Goal: Obtain resource: Obtain resource

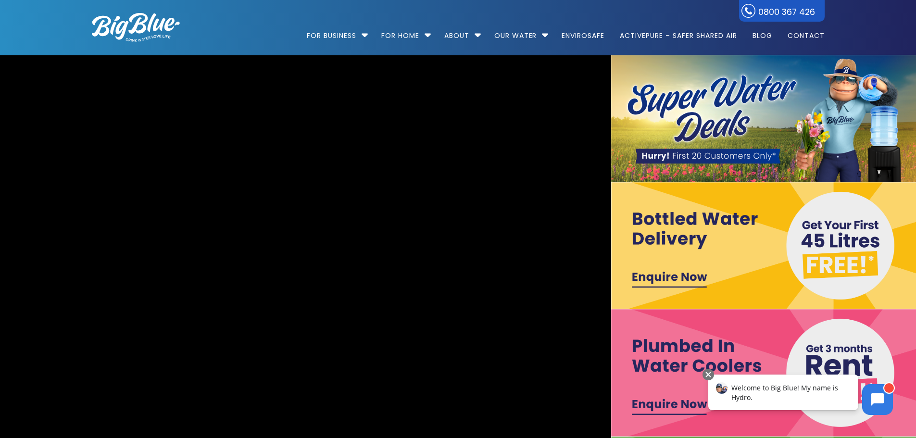
click at [663, 405] on img at bounding box center [764, 372] width 306 height 127
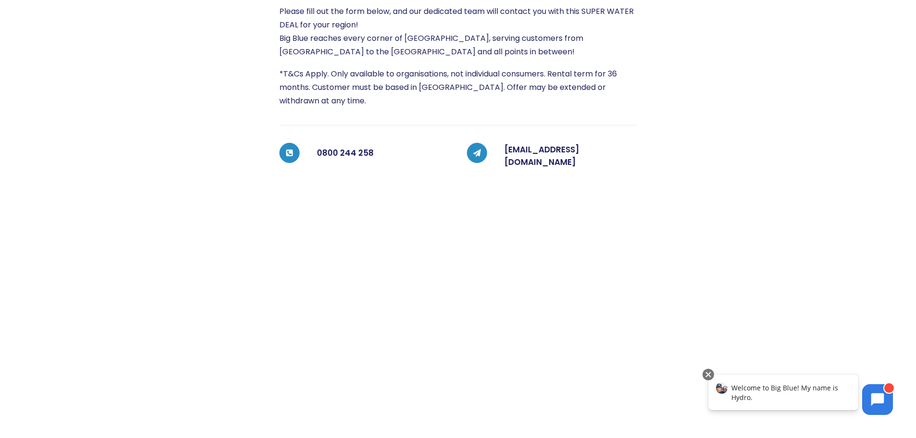
scroll to position [267, 0]
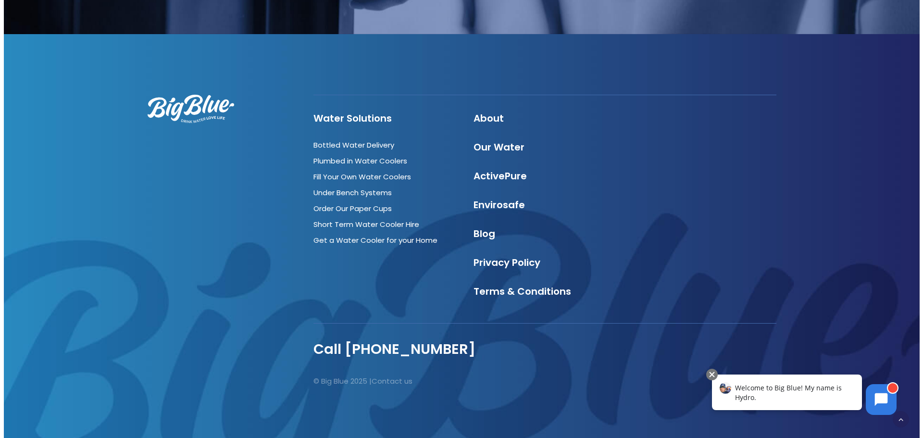
scroll to position [503, 0]
